Goal: Task Accomplishment & Management: Complete application form

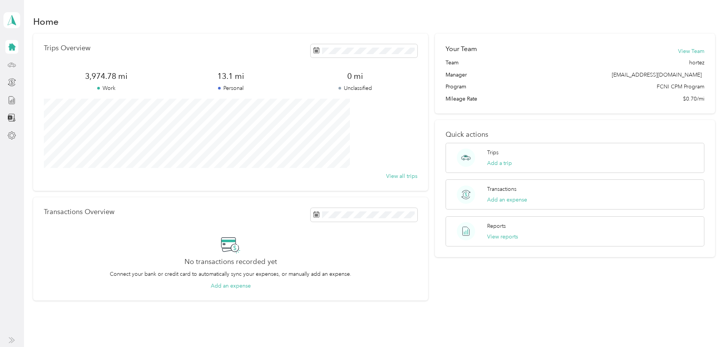
click at [9, 63] on icon at bounding box center [12, 65] width 8 height 8
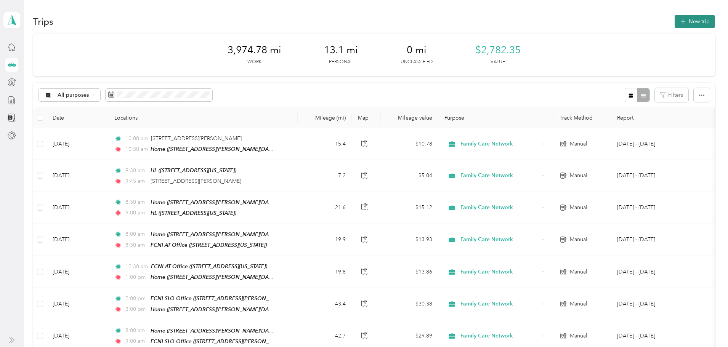
click at [674, 21] on button "New trip" at bounding box center [694, 21] width 40 height 13
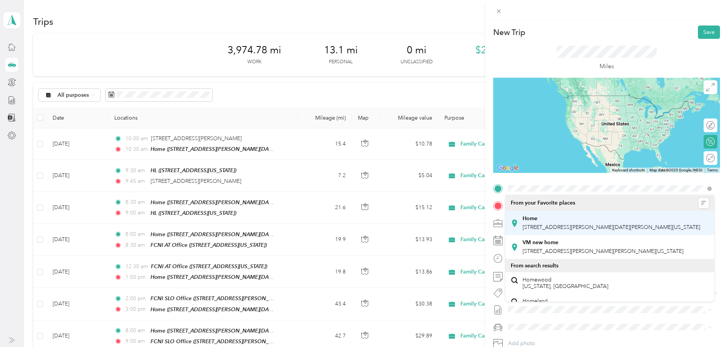
click at [565, 226] on span "[STREET_ADDRESS][PERSON_NAME][DATE][PERSON_NAME][US_STATE]" at bounding box center [611, 227] width 178 height 6
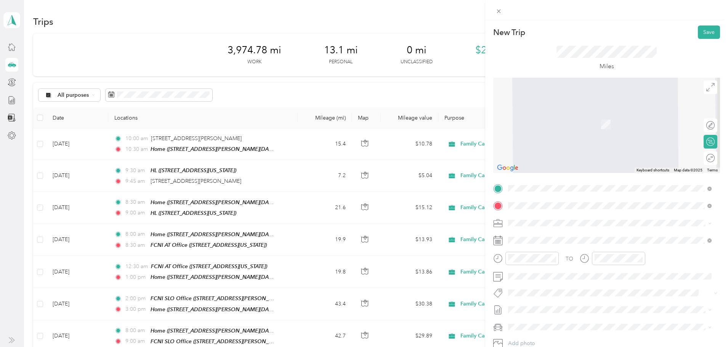
click at [598, 275] on span "[STREET_ADDRESS][PERSON_NAME][US_STATE]" at bounding box center [581, 273] width 118 height 6
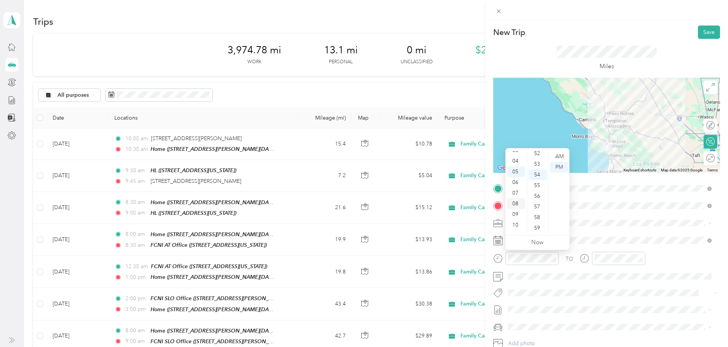
click at [516, 203] on div "08" at bounding box center [516, 203] width 18 height 11
click at [535, 157] on div "00" at bounding box center [537, 156] width 18 height 11
click at [561, 159] on div "AM" at bounding box center [559, 156] width 18 height 11
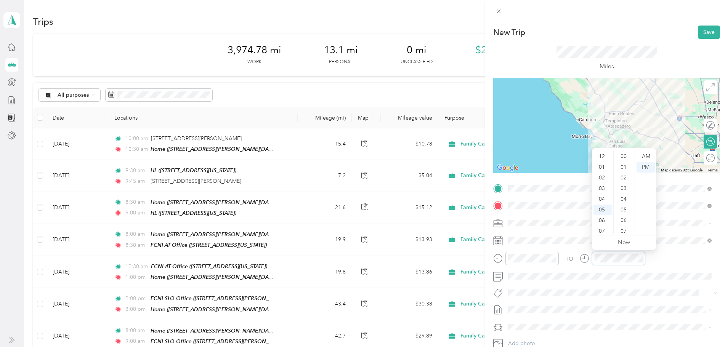
scroll to position [46, 0]
click at [603, 207] on div "09" at bounding box center [602, 207] width 18 height 11
click at [626, 158] on div "00" at bounding box center [624, 156] width 18 height 11
click at [647, 159] on div "AM" at bounding box center [645, 156] width 18 height 11
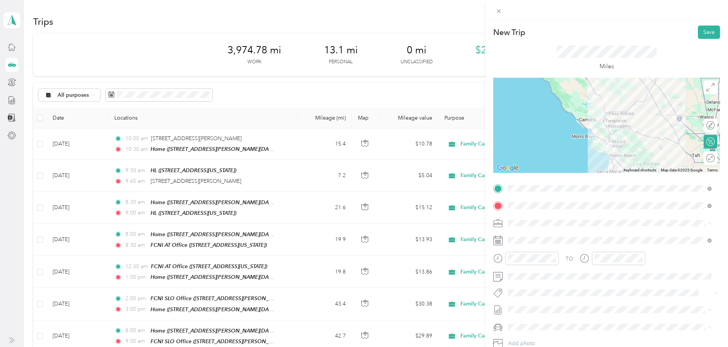
click at [518, 304] on span "Hsp" at bounding box center [520, 305] width 8 height 7
click at [705, 27] on button "Save" at bounding box center [709, 32] width 22 height 13
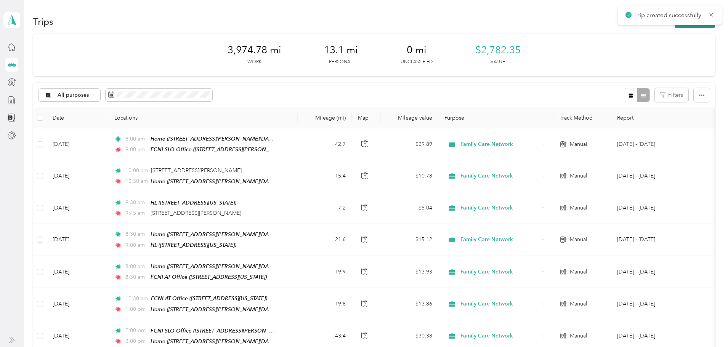
click at [678, 25] on icon "button" at bounding box center [682, 22] width 9 height 9
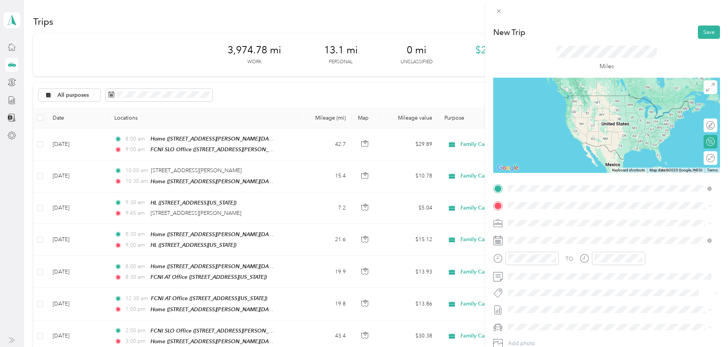
click at [591, 250] on div "TEAM FCNI SLO Office" at bounding box center [581, 247] width 118 height 10
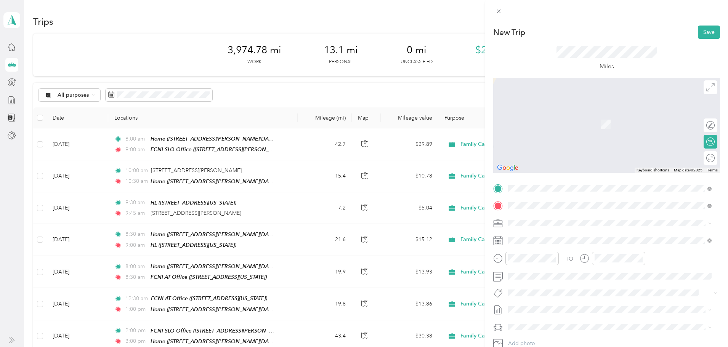
click at [540, 242] on div "TEAM FCNI AT Office [STREET_ADDRESS][US_STATE]" at bounding box center [560, 241] width 76 height 19
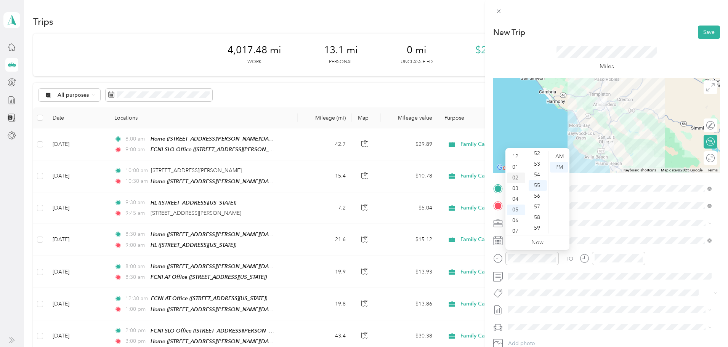
click at [510, 175] on div "02" at bounding box center [516, 178] width 18 height 11
click at [538, 184] on div "30" at bounding box center [537, 185] width 18 height 11
click at [614, 263] on div at bounding box center [618, 258] width 53 height 13
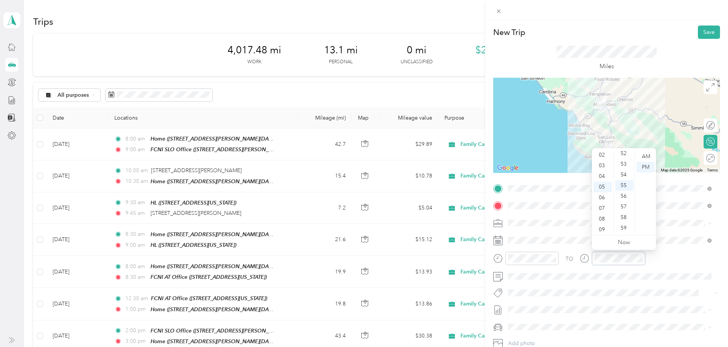
scroll to position [0, 0]
click at [602, 177] on div "02" at bounding box center [602, 178] width 18 height 11
click at [627, 182] on div "30" at bounding box center [624, 185] width 18 height 11
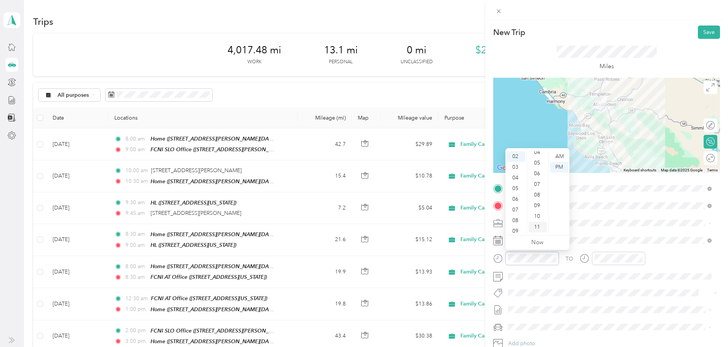
scroll to position [0, 0]
click at [539, 154] on div "00" at bounding box center [537, 156] width 18 height 11
click at [522, 305] on span "Hsp" at bounding box center [520, 306] width 8 height 7
click at [704, 32] on button "Save" at bounding box center [709, 32] width 22 height 13
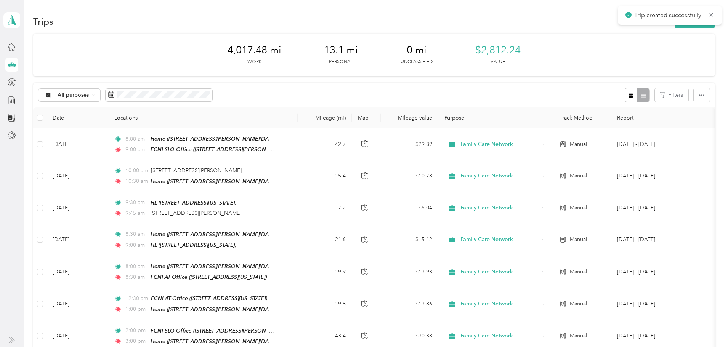
click at [651, 24] on div "Trip created successfully" at bounding box center [670, 15] width 104 height 19
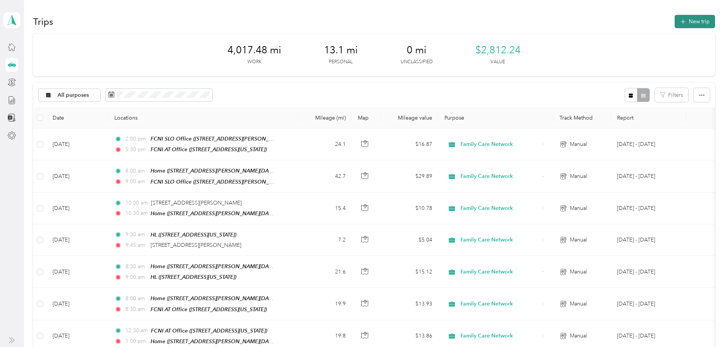
click at [674, 26] on button "New trip" at bounding box center [694, 21] width 40 height 13
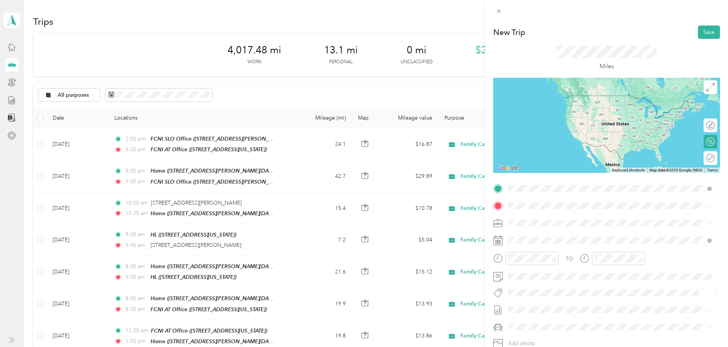
click at [571, 229] on span "[STREET_ADDRESS][US_STATE]" at bounding box center [560, 230] width 76 height 6
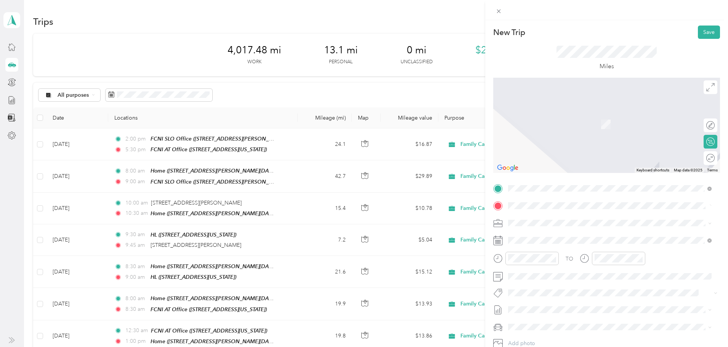
click at [537, 234] on div "Home" at bounding box center [611, 235] width 178 height 7
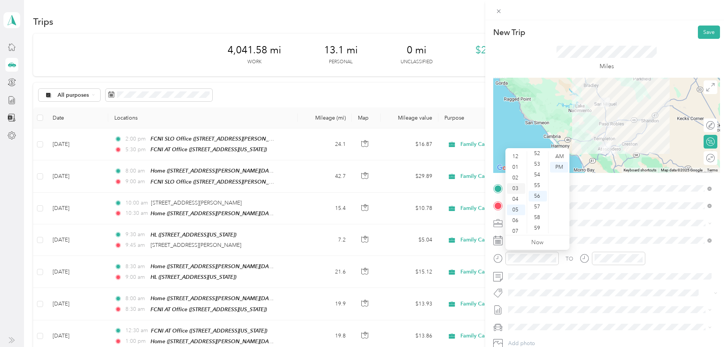
click at [516, 189] on div "03" at bounding box center [516, 188] width 18 height 11
click at [541, 184] on div "30" at bounding box center [537, 185] width 18 height 11
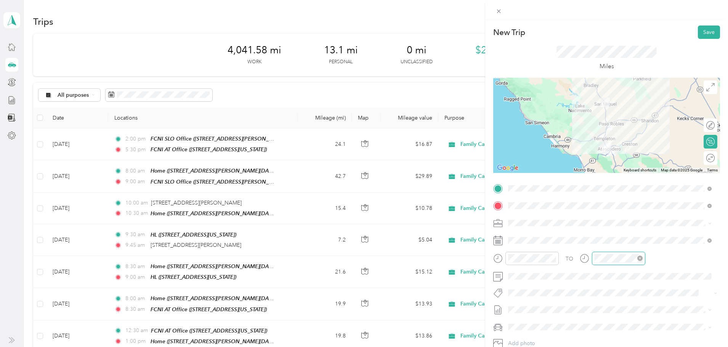
scroll to position [558, 0]
click at [605, 152] on div "04" at bounding box center [602, 153] width 18 height 11
click at [627, 158] on div "00" at bounding box center [624, 156] width 18 height 11
click at [605, 153] on div "04" at bounding box center [602, 153] width 18 height 11
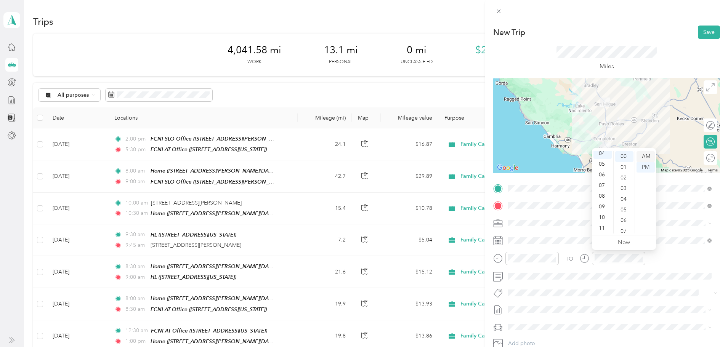
scroll to position [43, 0]
click at [518, 310] on li "Hsp" at bounding box center [609, 306] width 209 height 15
click at [703, 26] on button "Save" at bounding box center [709, 32] width 22 height 13
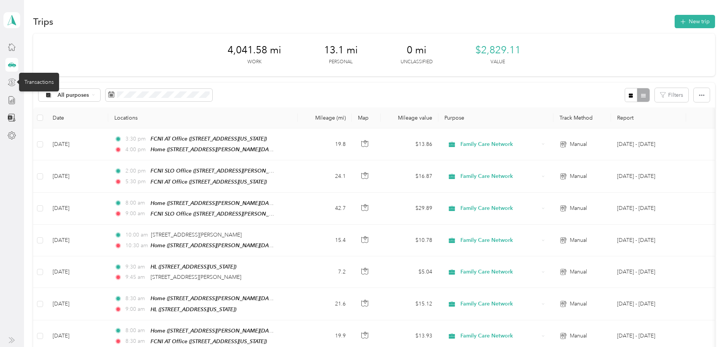
click at [8, 83] on icon at bounding box center [12, 82] width 8 height 8
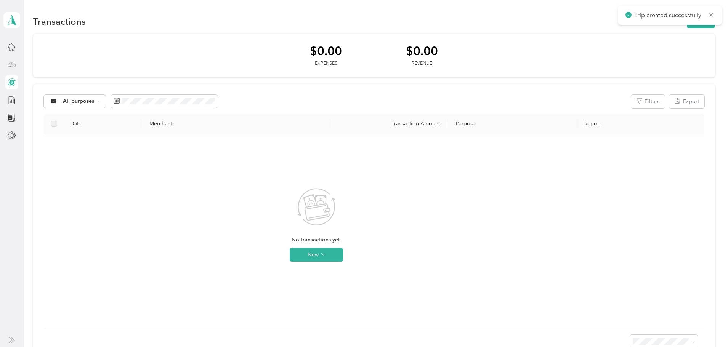
click at [8, 109] on div at bounding box center [11, 91] width 13 height 102
click at [12, 98] on icon at bounding box center [12, 100] width 8 height 8
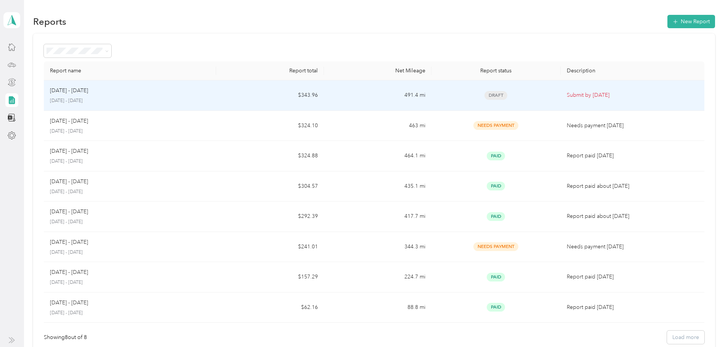
click at [210, 92] on div "[DATE] - [DATE]" at bounding box center [130, 90] width 160 height 8
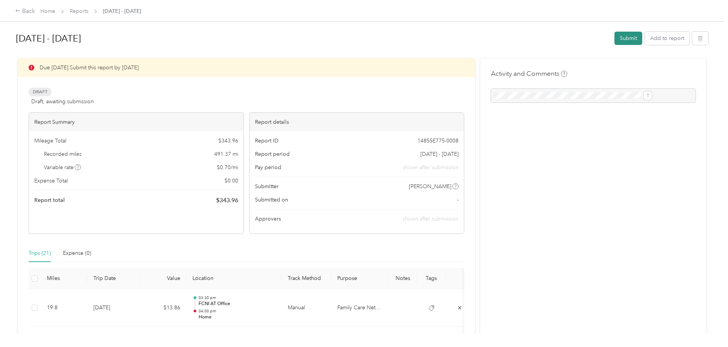
click at [614, 35] on button "Submit" at bounding box center [628, 38] width 28 height 13
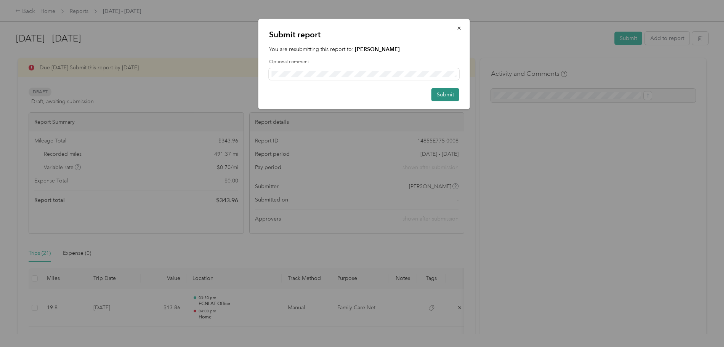
click at [450, 97] on button "Submit" at bounding box center [445, 94] width 28 height 13
